Goal: Task Accomplishment & Management: Manage account settings

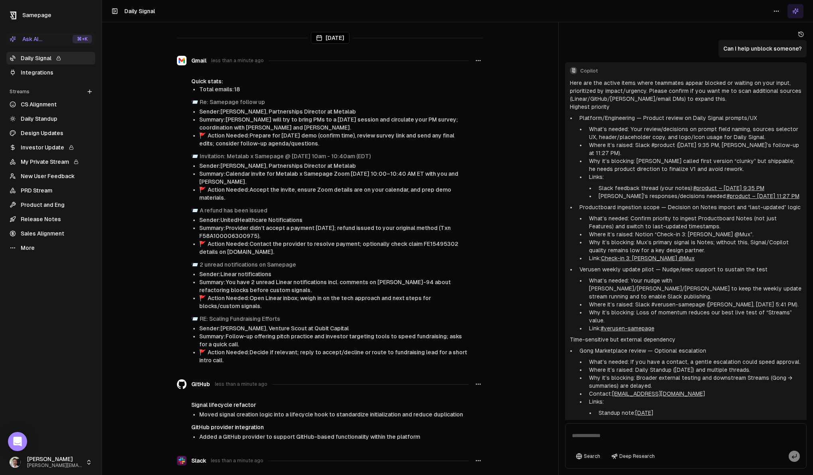
click at [47, 130] on link "Design Updates" at bounding box center [50, 133] width 89 height 13
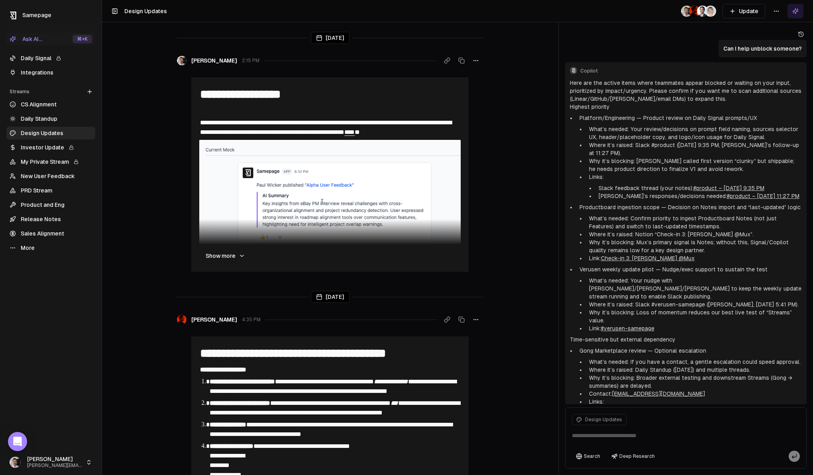
click at [780, 16] on html "**********" at bounding box center [406, 237] width 813 height 475
click at [777, 30] on div "Edit stream" at bounding box center [776, 28] width 53 height 13
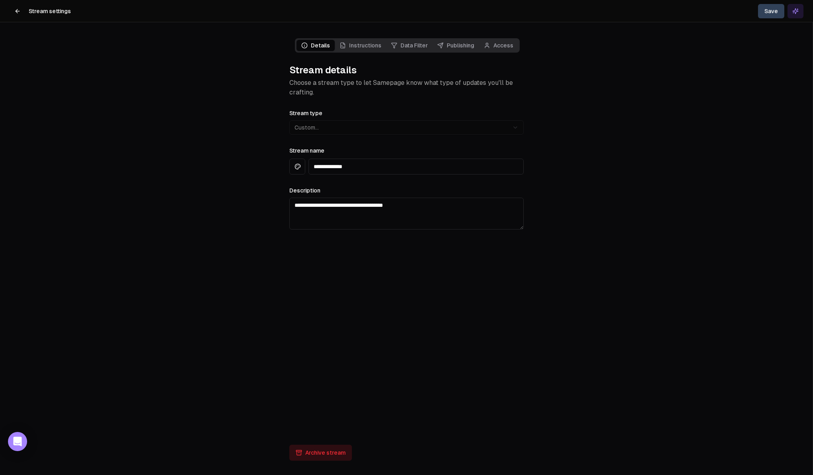
click at [463, 47] on link "Publishing" at bounding box center [456, 45] width 47 height 11
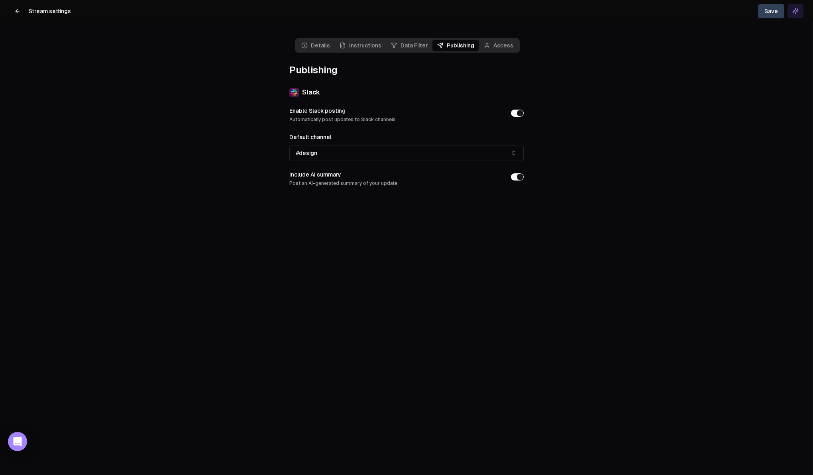
click at [17, 12] on icon at bounding box center [17, 11] width 6 height 6
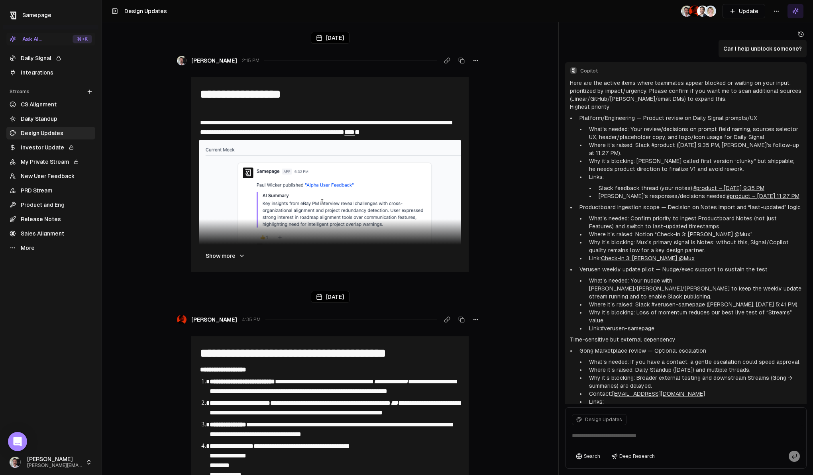
click at [45, 231] on link "Sales Alignment" at bounding box center [50, 233] width 89 height 13
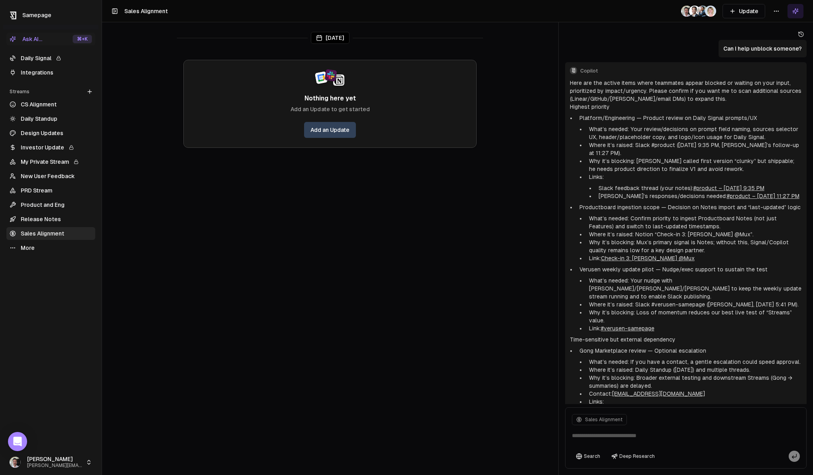
click at [781, 11] on html "Samepage Ask AI... ⌘ +K Daily Signal Integrations Streams Create Stream CS Alig…" at bounding box center [406, 237] width 813 height 475
click at [776, 28] on div "Edit stream" at bounding box center [776, 28] width 53 height 13
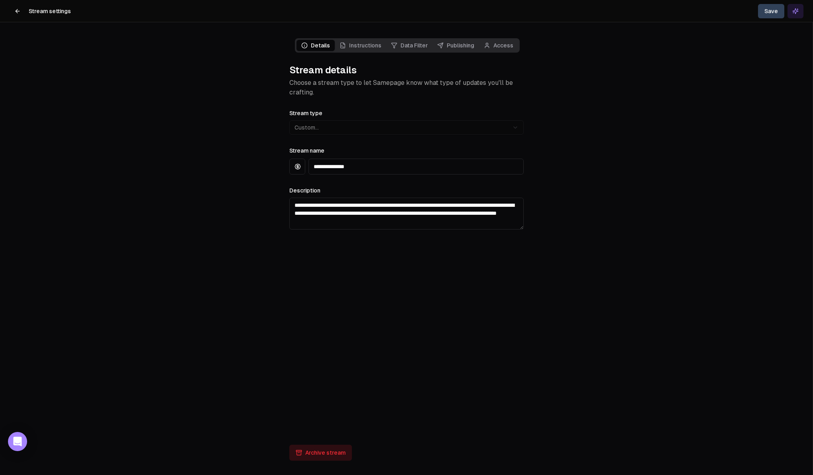
click at [500, 47] on link "Access" at bounding box center [498, 45] width 39 height 11
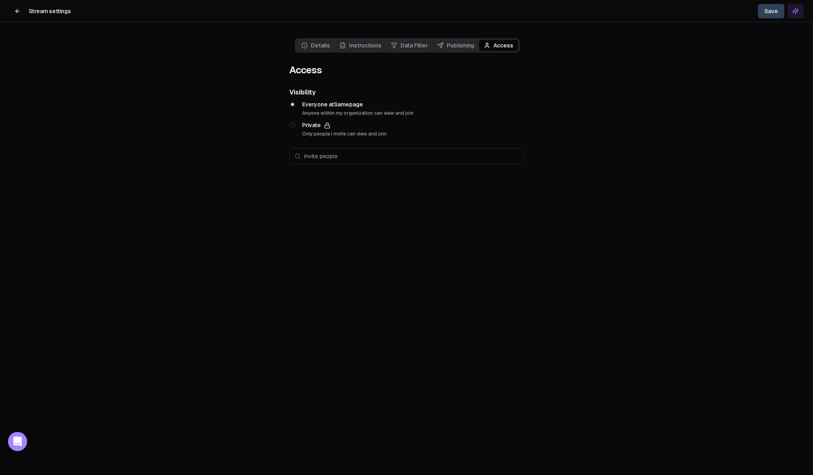
click at [461, 44] on link "Publishing" at bounding box center [456, 45] width 47 height 11
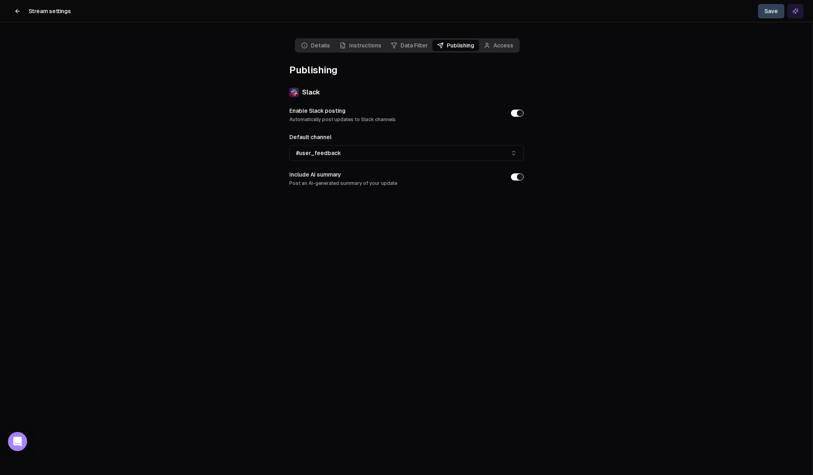
click at [15, 11] on icon at bounding box center [17, 11] width 6 height 6
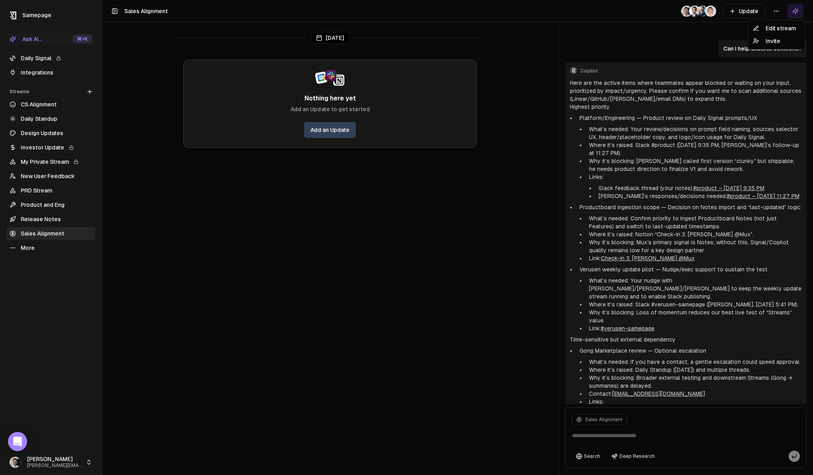
click at [773, 12] on html "Samepage Ask AI... ⌘ +K Daily Signal Integrations Streams Create Stream CS Alig…" at bounding box center [406, 237] width 813 height 475
click at [772, 28] on div "Edit stream" at bounding box center [776, 28] width 53 height 13
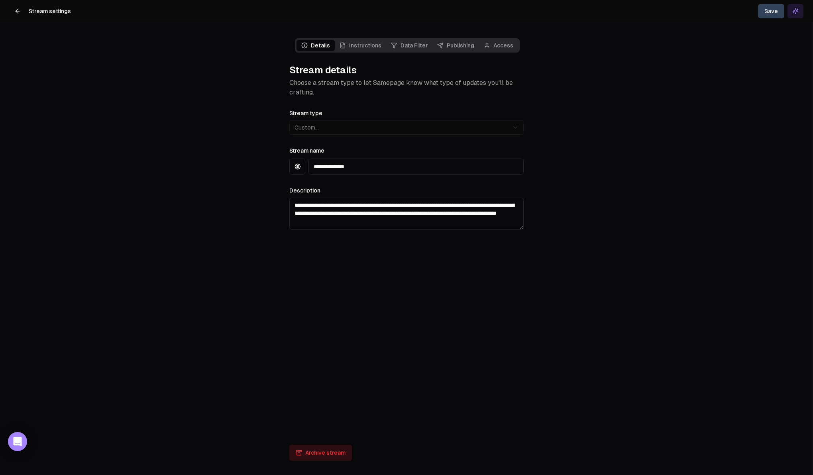
click at [461, 46] on link "Publishing" at bounding box center [456, 45] width 47 height 11
